Goal: Task Accomplishment & Management: Use online tool/utility

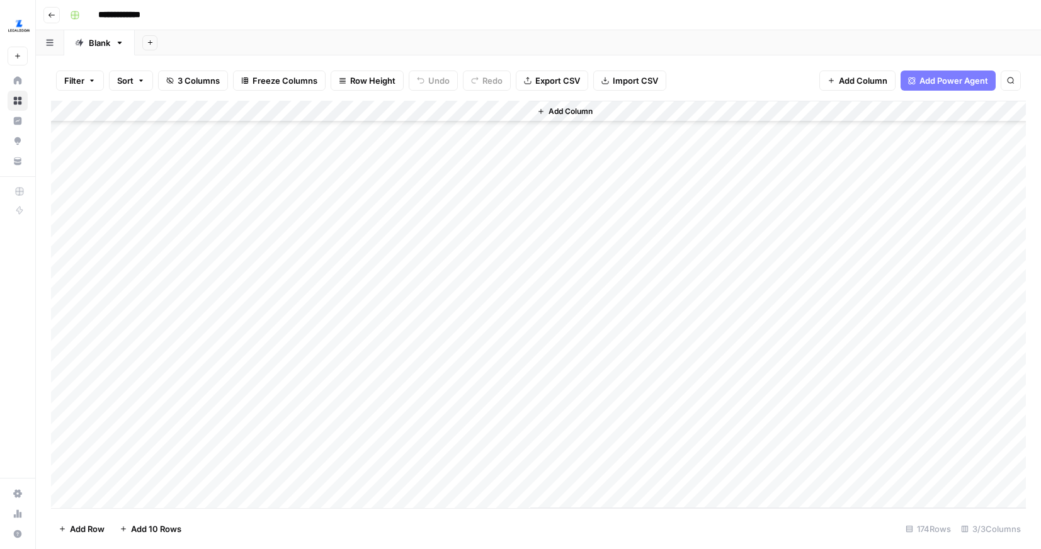
scroll to position [312, 0]
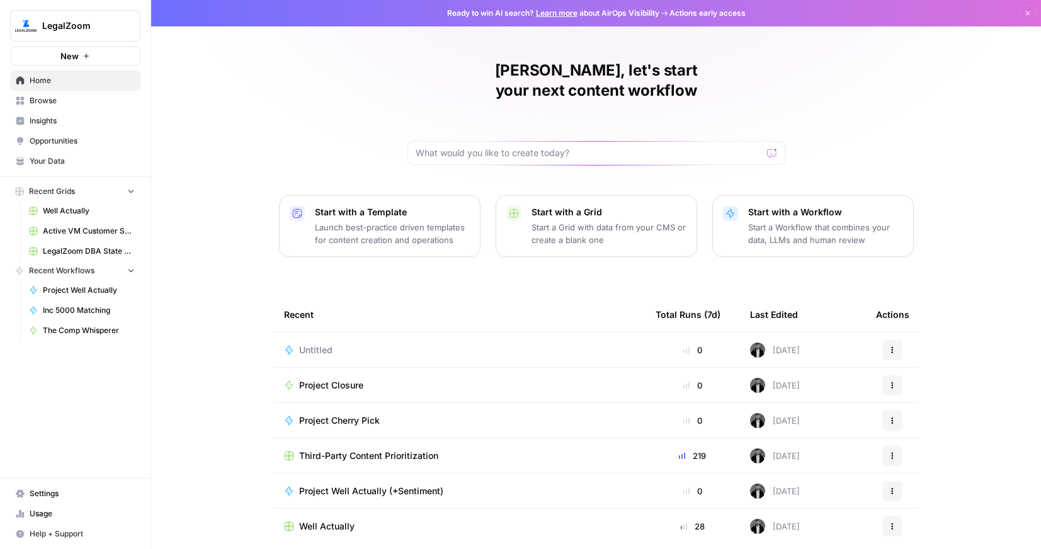
scroll to position [30, 0]
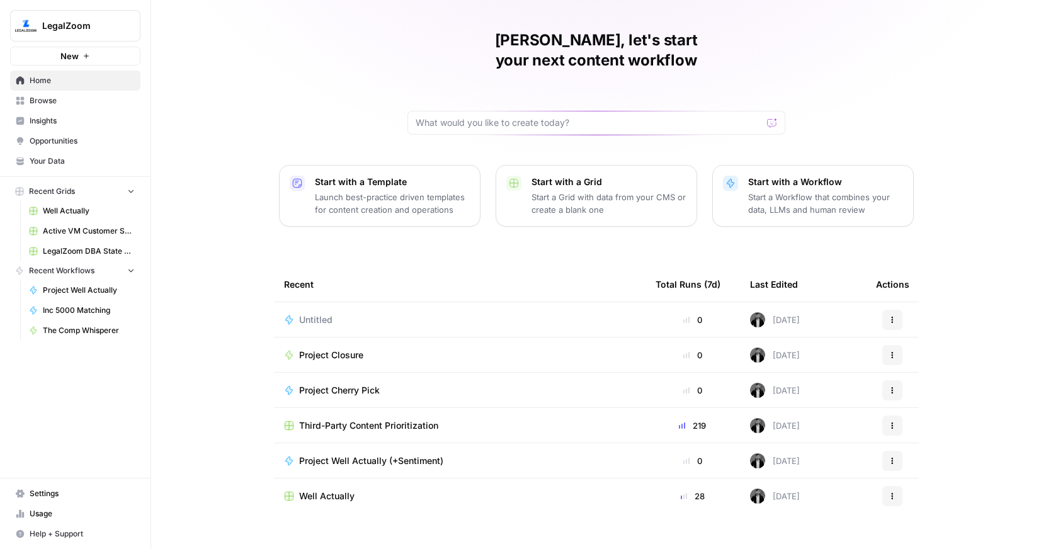
click at [347, 455] on span "Project Well Actually (+Sentiment)" at bounding box center [371, 461] width 144 height 13
click at [347, 435] on div "Ready to win AI search? Learn more about AirOps Visibility Actions early access…" at bounding box center [596, 274] width 890 height 549
